Goal: Communication & Community: Answer question/provide support

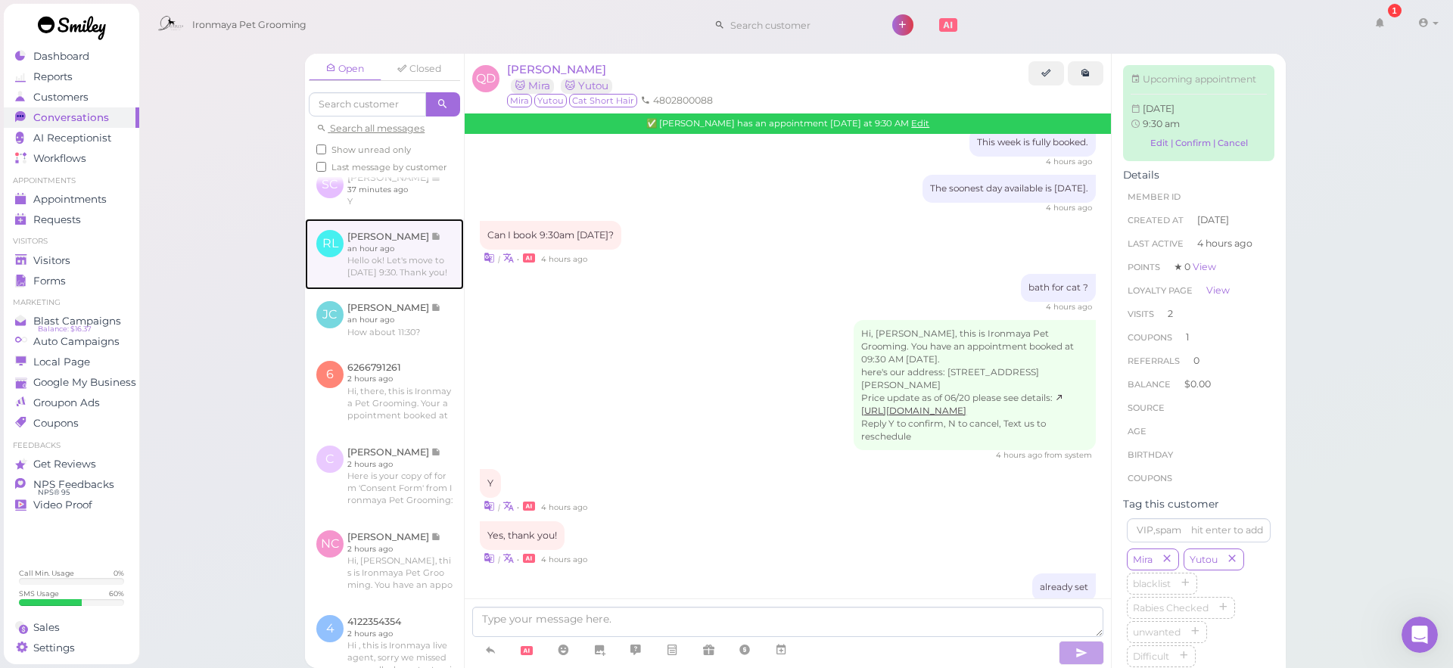
click at [442, 251] on link at bounding box center [384, 254] width 159 height 71
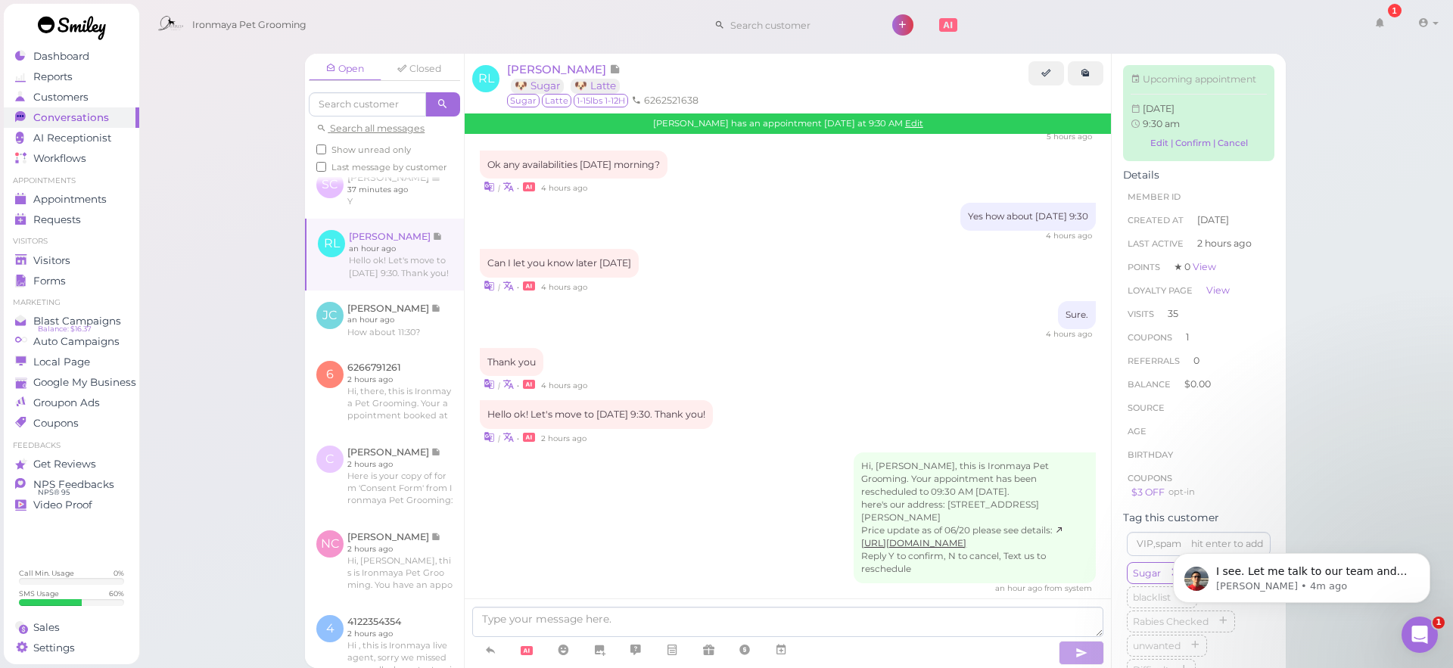
scroll to position [956, 0]
drag, startPoint x: 92, startPoint y: 117, endPoint x: 30, endPoint y: 45, distance: 94.9
click at [92, 117] on span "Conversations" at bounding box center [71, 117] width 76 height 13
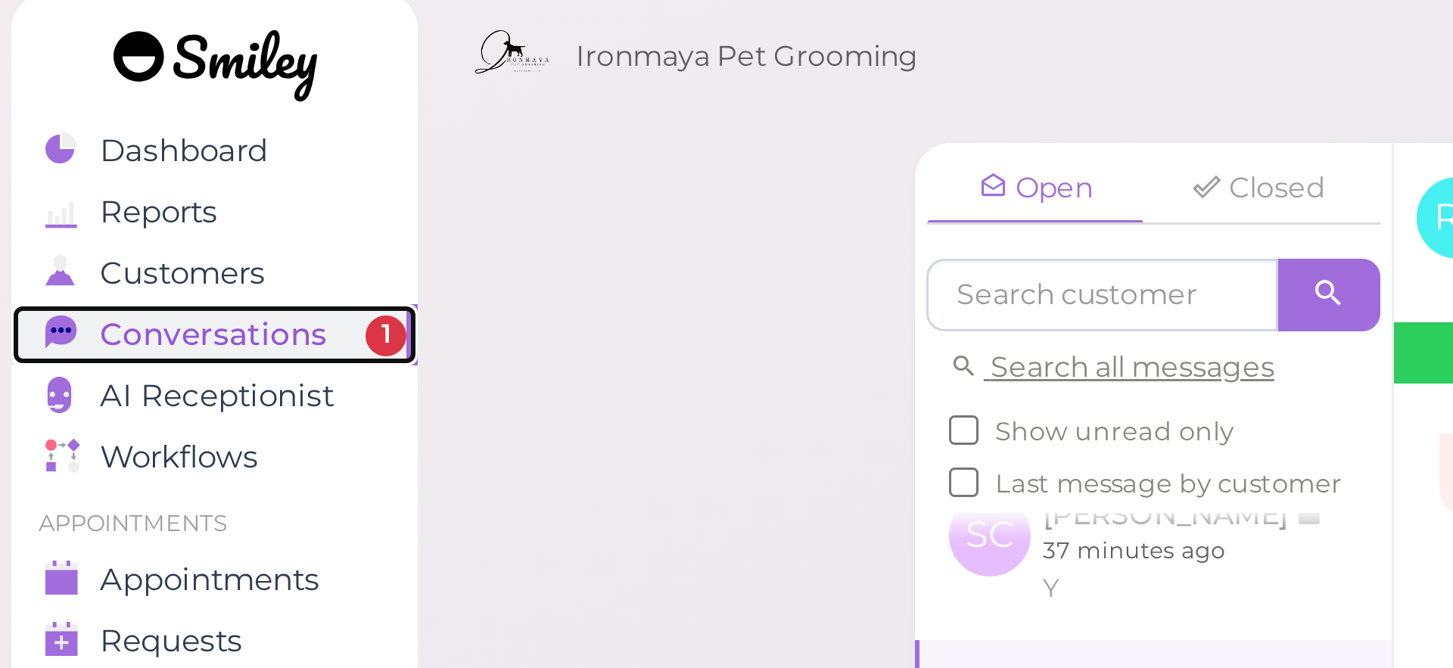
scroll to position [968, 0]
